Goal: Information Seeking & Learning: Learn about a topic

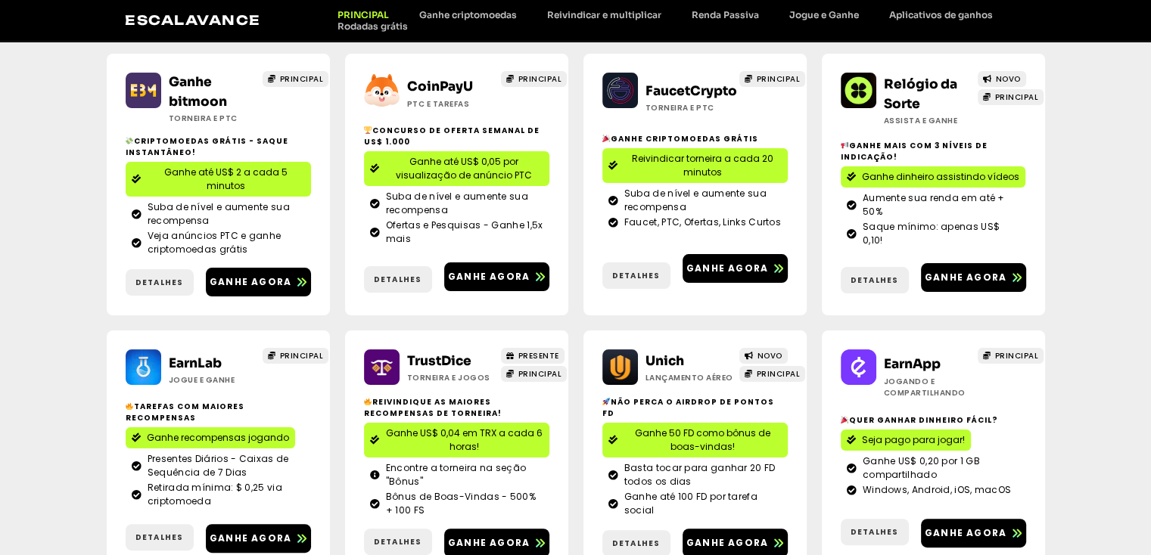
scroll to position [363, 0]
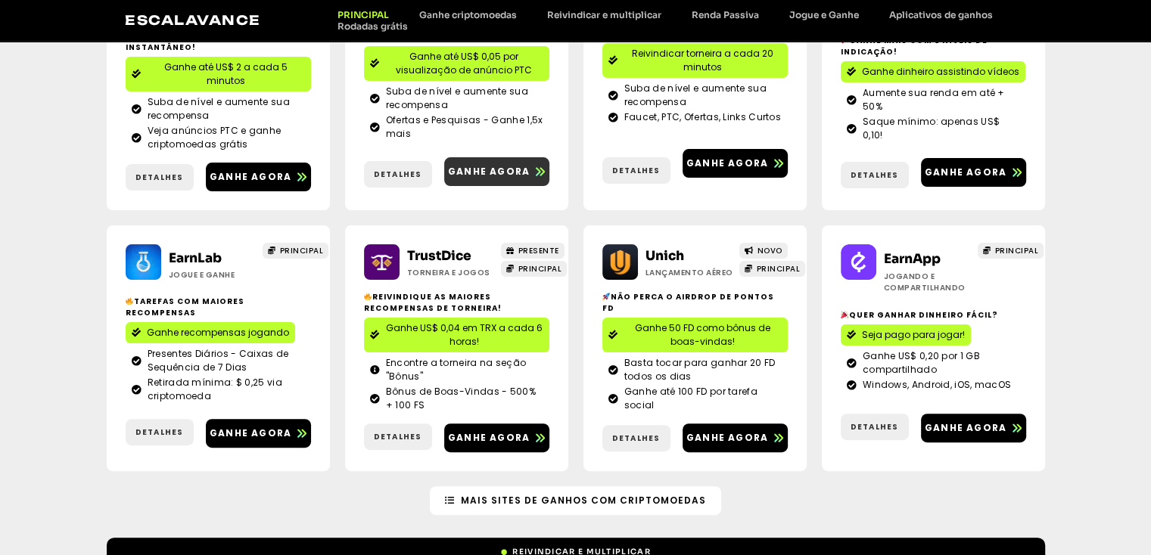
click at [481, 166] on font "Ganhe agora" at bounding box center [489, 171] width 82 height 13
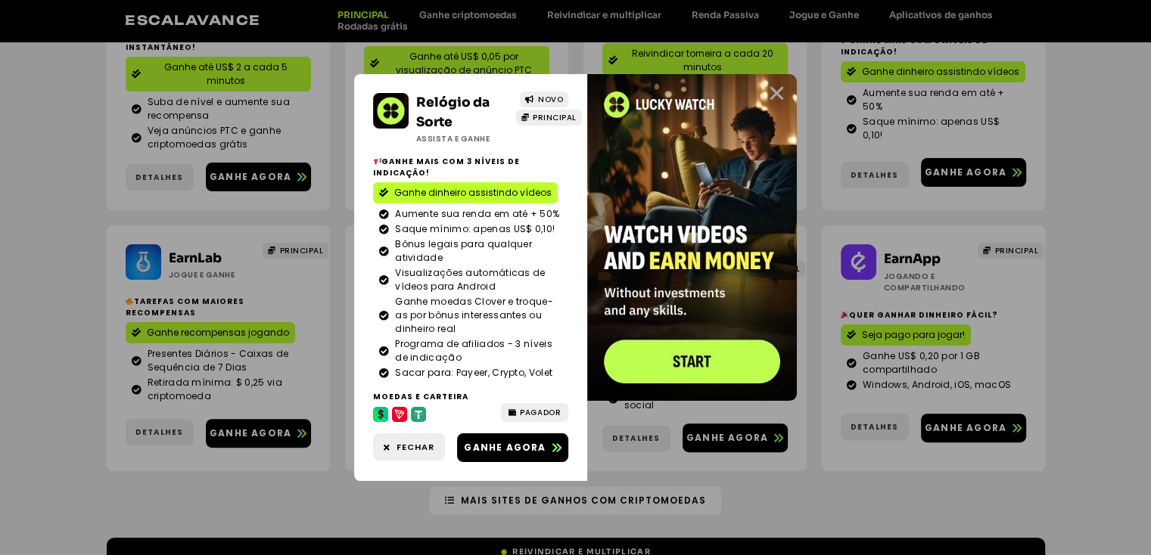
click at [784, 95] on icon "Fechar" at bounding box center [776, 93] width 19 height 19
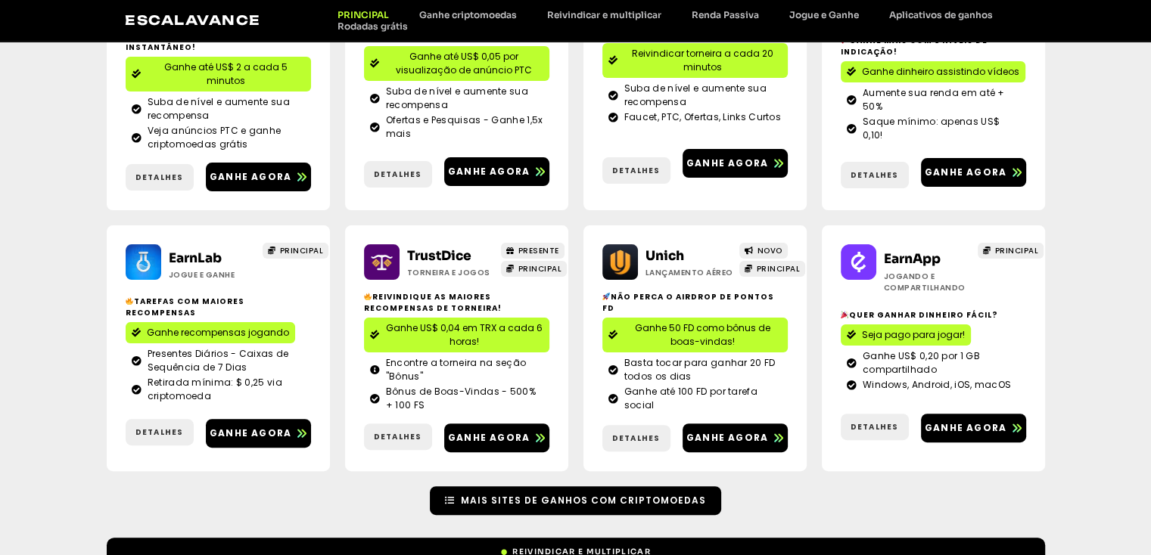
click at [614, 494] on font "Mais sites de ganhos com criptomoedas" at bounding box center [583, 500] width 245 height 13
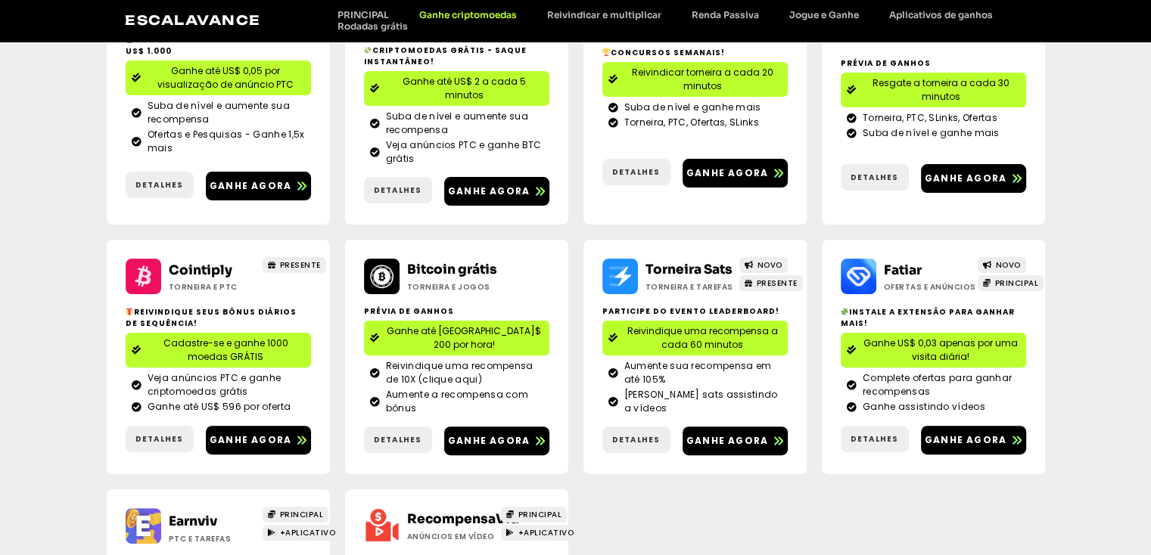
scroll to position [276, 0]
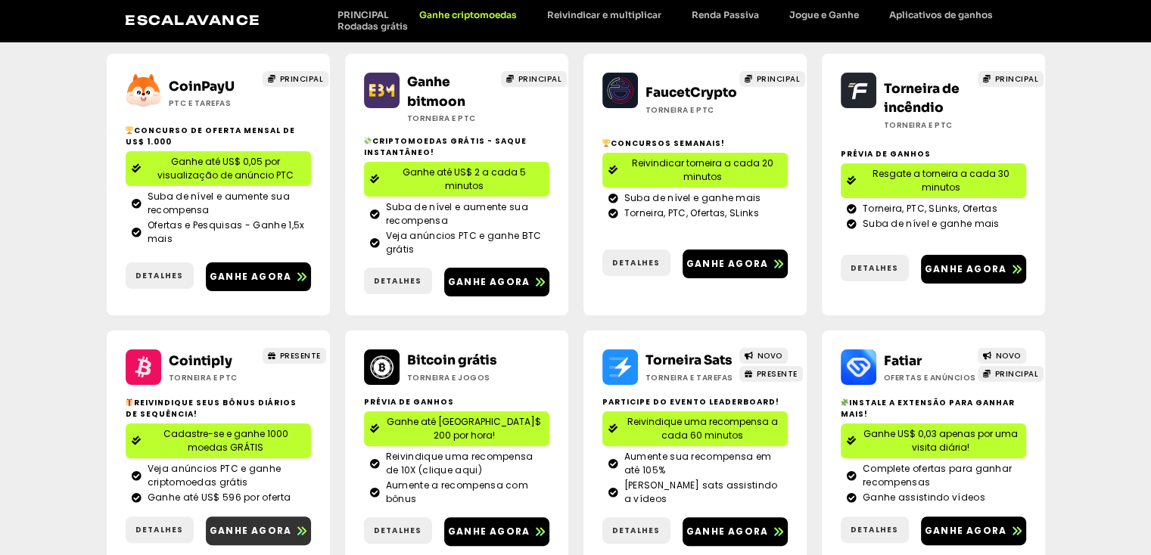
click at [255, 524] on font "Ganhe agora" at bounding box center [251, 530] width 82 height 13
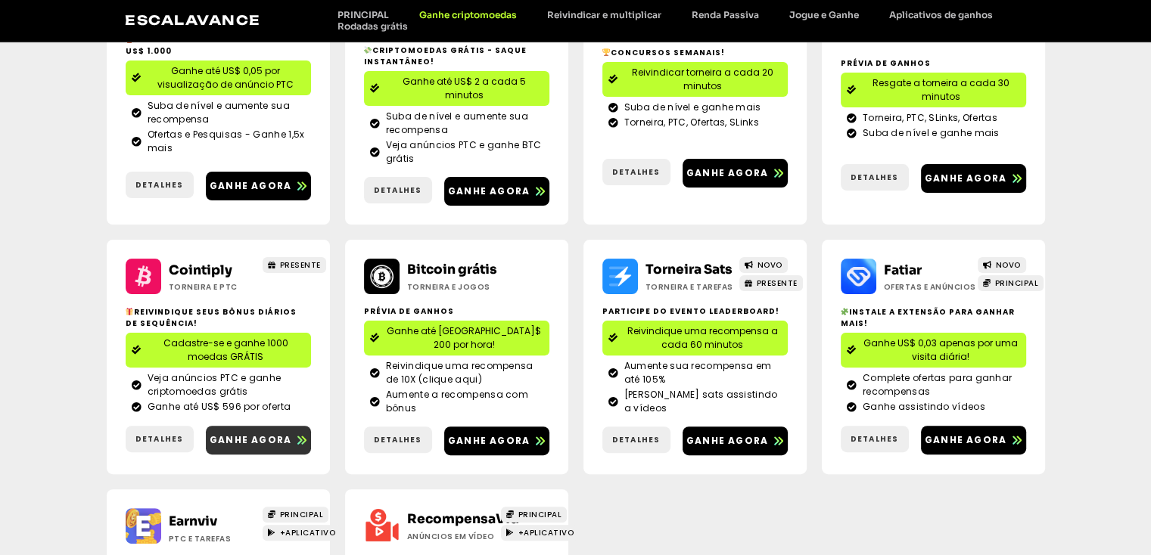
scroll to position [458, 0]
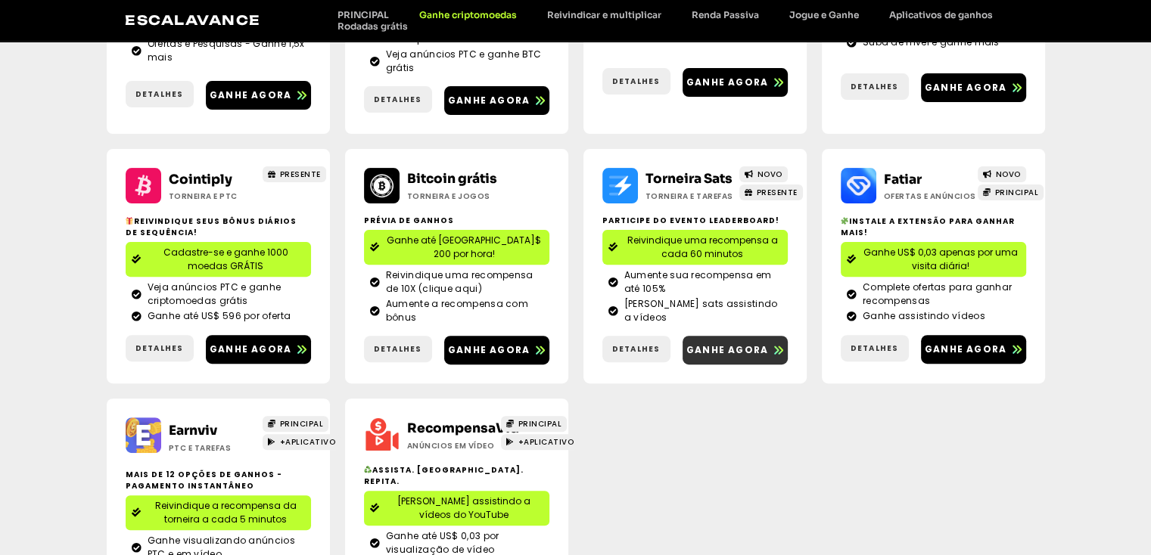
click at [741, 343] on font "Ganhe agora" at bounding box center [727, 349] width 82 height 13
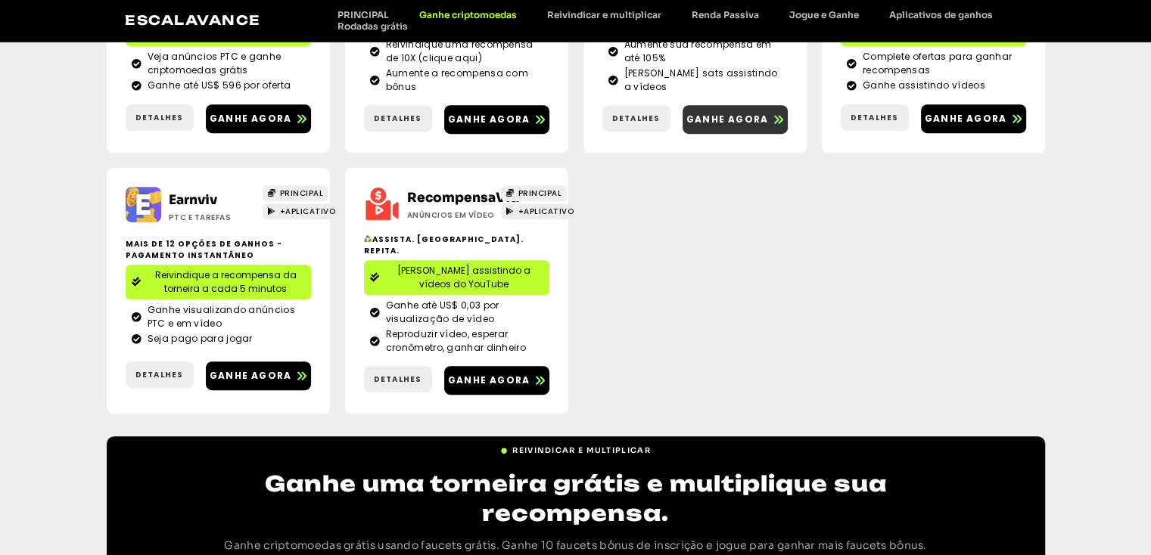
scroll to position [808, 0]
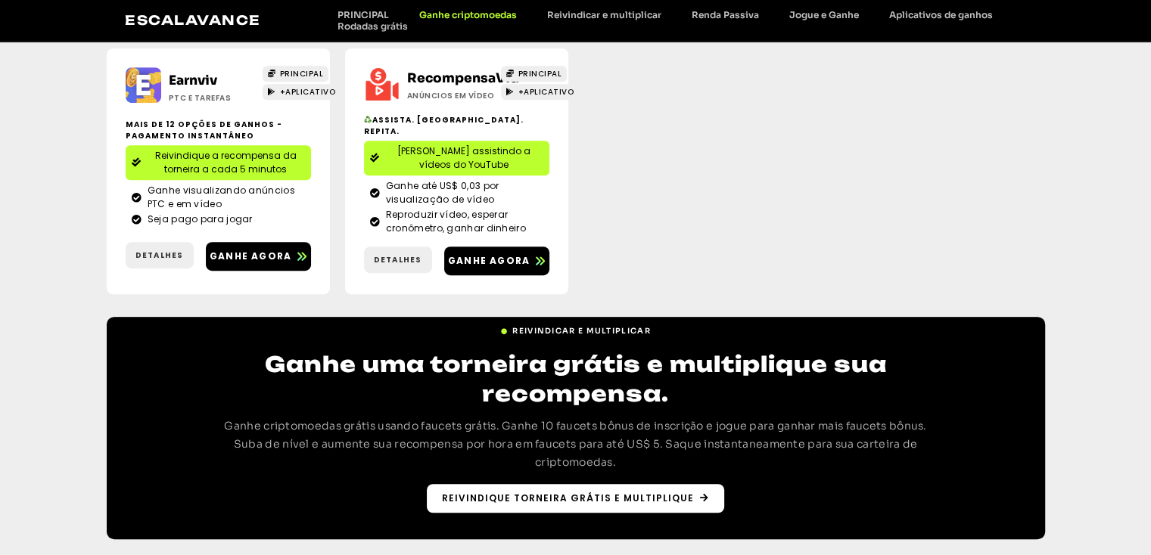
click at [580, 492] on font "Reivindique torneira grátis e multiplique" at bounding box center [568, 498] width 252 height 13
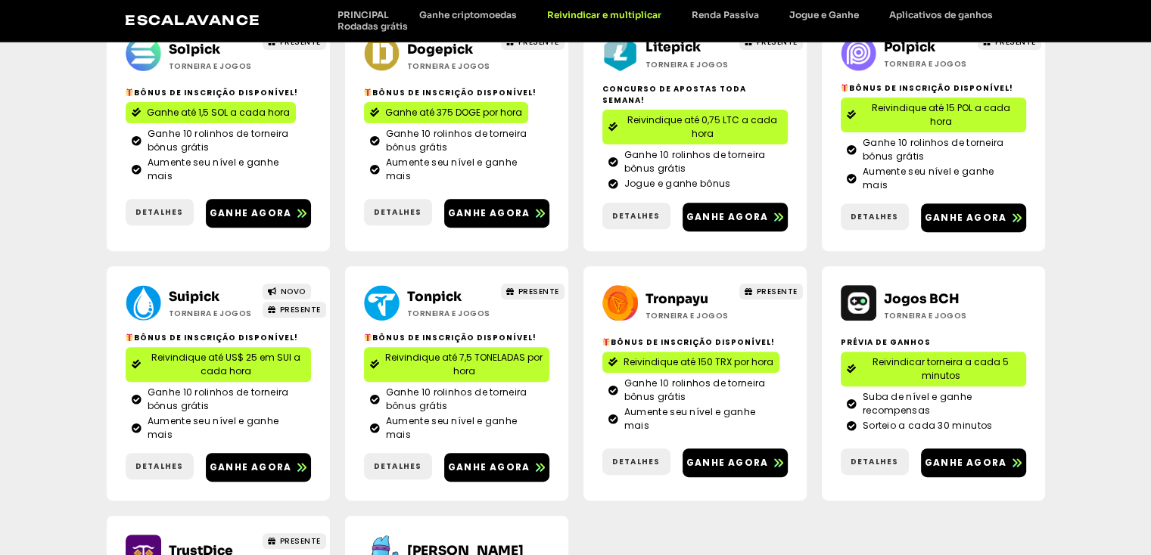
scroll to position [182, 0]
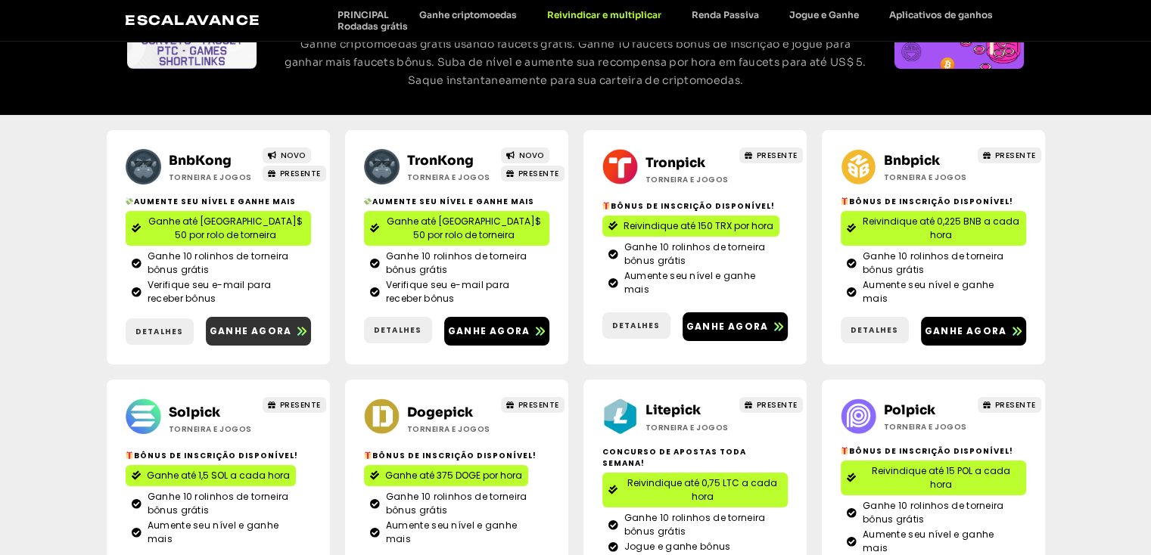
click at [279, 335] on font "Ganhe agora" at bounding box center [251, 331] width 82 height 13
